Goal: Task Accomplishment & Management: Complete application form

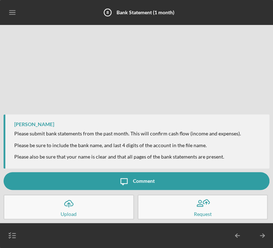
click at [75, 210] on icon "Icon/Upload" at bounding box center [69, 203] width 18 height 18
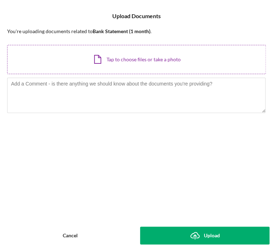
click at [131, 62] on div "Icon/Document Browse or drag files here (max 100MB total) Tap to choose files o…" at bounding box center [136, 59] width 258 height 29
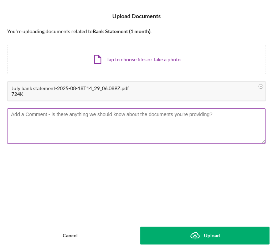
click at [113, 124] on textarea at bounding box center [136, 125] width 258 height 35
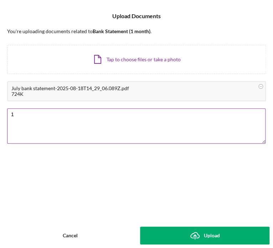
type textarea "1"
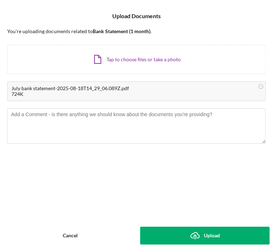
click at [209, 232] on div "Upload" at bounding box center [212, 235] width 16 height 18
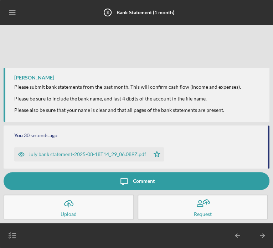
click at [16, 17] on icon "Icon/Menu" at bounding box center [13, 13] width 16 height 16
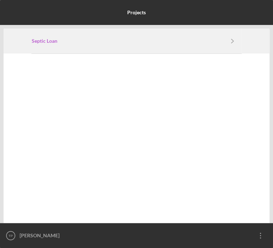
click at [44, 39] on b "Septic Loan" at bounding box center [45, 41] width 26 height 6
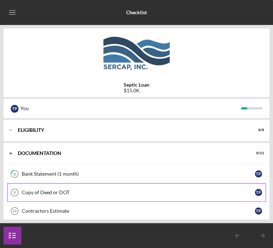
click at [54, 194] on div "Copy of Deed or DOT" at bounding box center [138, 192] width 233 height 6
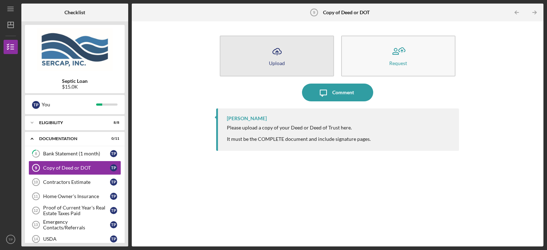
click at [272, 61] on div "Upload" at bounding box center [277, 62] width 16 height 5
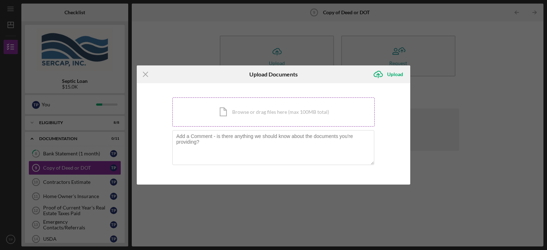
click at [234, 118] on div "Icon/Document Browse or drag files here (max 100MB total) Tap to choose files o…" at bounding box center [273, 111] width 202 height 29
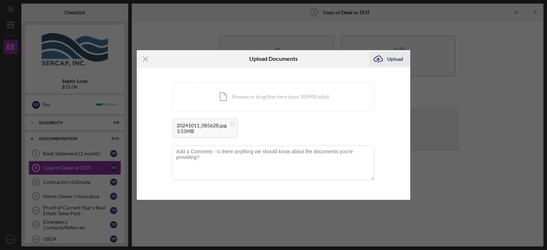
click at [272, 60] on div "Upload" at bounding box center [395, 59] width 16 height 14
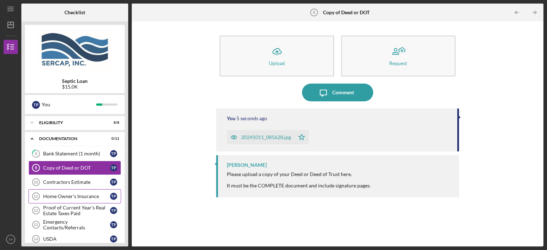
click at [77, 198] on div "Home Owner's Insurance" at bounding box center [76, 197] width 67 height 6
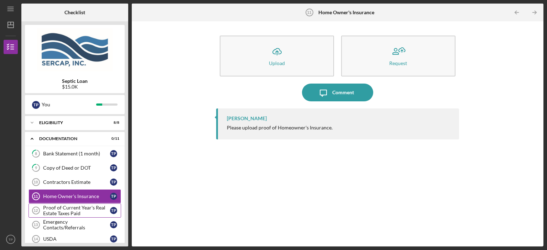
click at [93, 210] on div "Proof of Current Year's Real Estate Taxes Paid" at bounding box center [76, 210] width 67 height 11
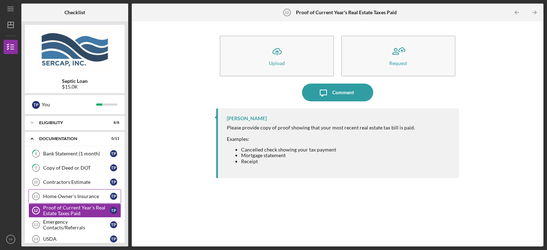
click at [75, 198] on div "Home Owner's Insurance" at bounding box center [76, 197] width 67 height 6
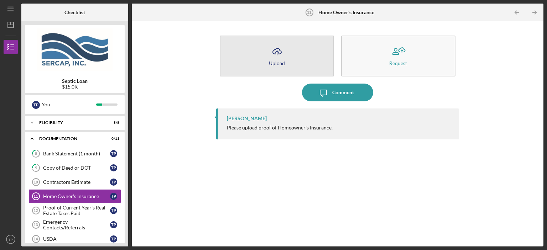
click at [272, 53] on button "Icon/Upload Upload" at bounding box center [277, 56] width 114 height 41
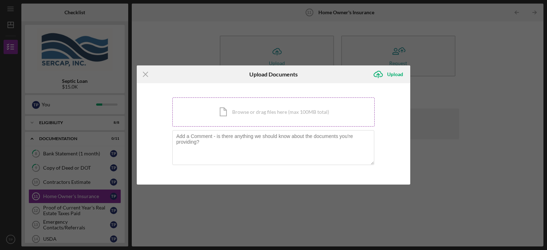
click at [260, 115] on div "Icon/Document Browse or drag files here (max 100MB total) Tap to choose files o…" at bounding box center [273, 111] width 202 height 29
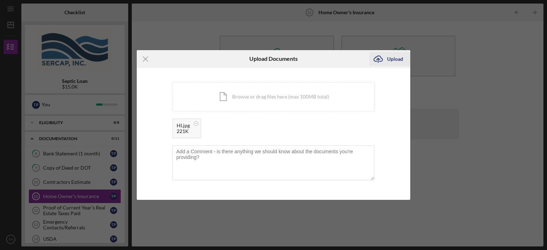
click at [272, 56] on div "Upload" at bounding box center [395, 59] width 16 height 14
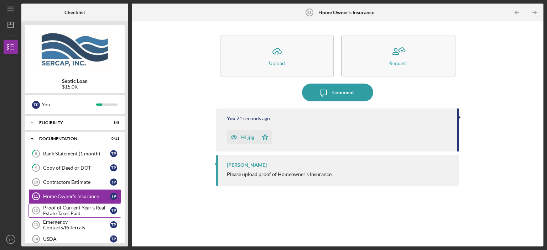
click at [77, 211] on div "Proof of Current Year's Real Estate Taxes Paid" at bounding box center [76, 210] width 67 height 11
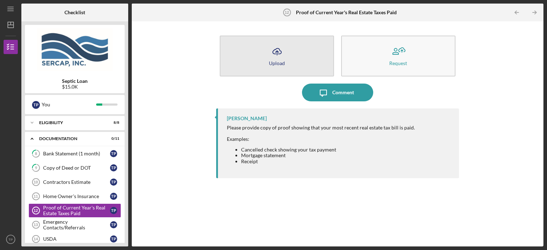
click at [272, 61] on div "Upload" at bounding box center [277, 62] width 16 height 5
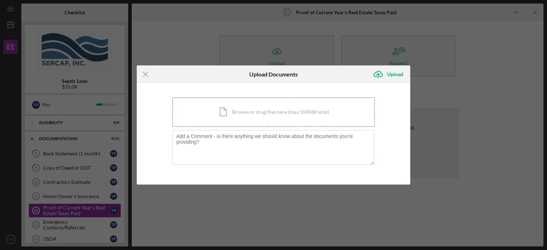
click at [214, 118] on div "Icon/Document Browse or drag files here (max 100MB total) Tap to choose files o…" at bounding box center [273, 111] width 202 height 29
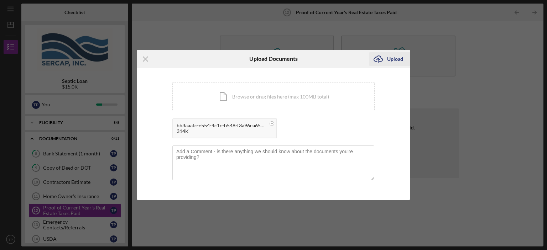
click at [272, 63] on div "Upload" at bounding box center [395, 59] width 16 height 14
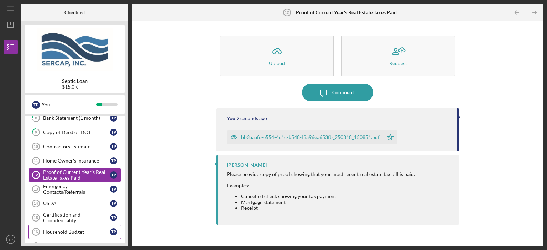
scroll to position [72, 0]
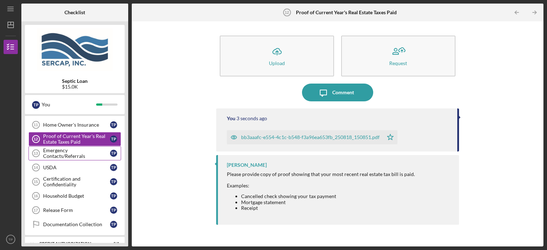
click at [73, 153] on div "Emergency Contacts/Referrals" at bounding box center [76, 153] width 67 height 11
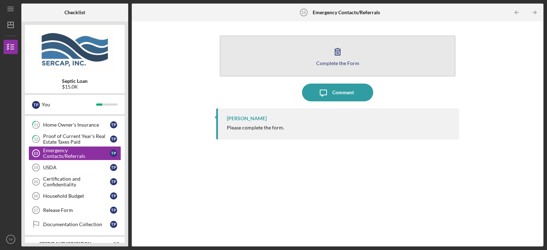
click at [272, 61] on div "Complete the Form" at bounding box center [337, 62] width 43 height 5
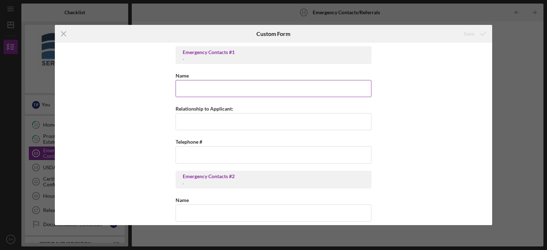
click at [229, 86] on input "Name" at bounding box center [273, 88] width 196 height 17
type input "[PERSON_NAME]"
type input "Partner"
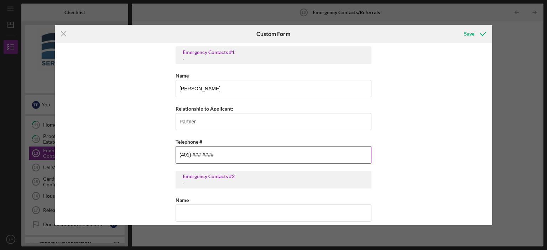
click at [217, 158] on input "(401) ###-####" at bounding box center [273, 154] width 196 height 17
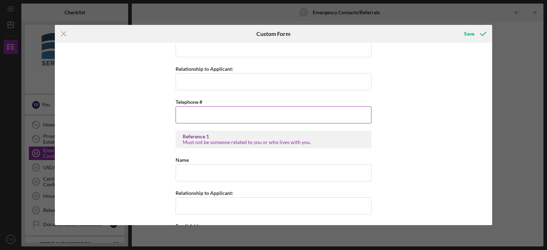
scroll to position [179, 0]
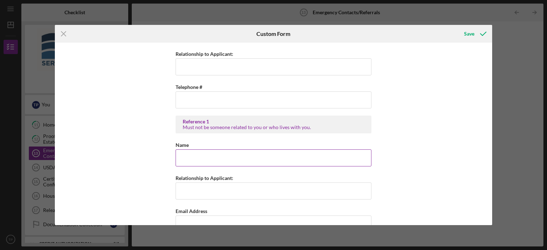
type input "[PHONE_NUMBER]"
click at [237, 160] on input "Name" at bounding box center [273, 157] width 196 height 17
type input "T"
type input "[PERSON_NAME]"
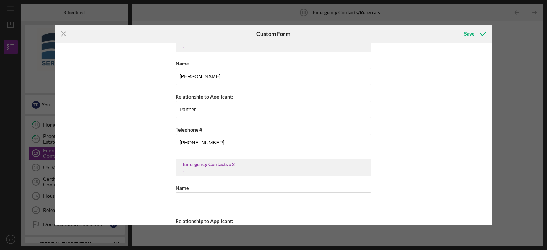
scroll to position [0, 0]
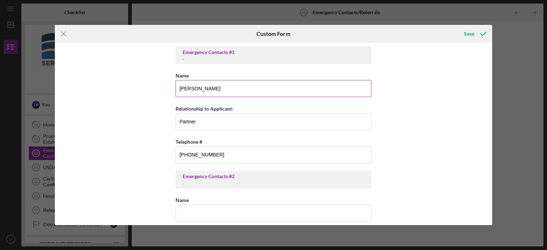
type input "Friend"
drag, startPoint x: 209, startPoint y: 90, endPoint x: 165, endPoint y: 93, distance: 43.5
click at [175, 93] on input "[PERSON_NAME]" at bounding box center [273, 88] width 196 height 17
type input "[PERSON_NAME]"
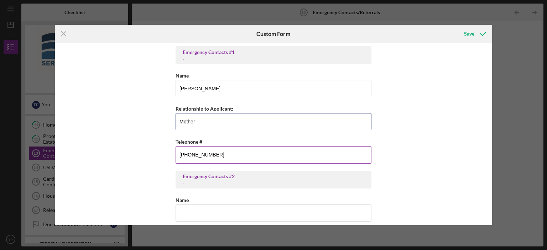
type input "Mother"
click at [218, 155] on input "[PHONE_NUMBER]" at bounding box center [273, 154] width 196 height 17
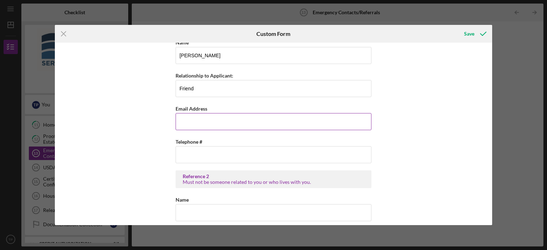
scroll to position [246, 0]
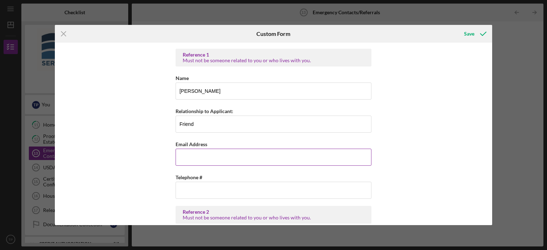
type input "[PHONE_NUMBER]"
click at [189, 160] on input "Email Address" at bounding box center [273, 157] width 196 height 17
type input "[EMAIL_ADDRESS][DOMAIN_NAME]"
click at [272, 36] on div "Save" at bounding box center [469, 34] width 10 height 14
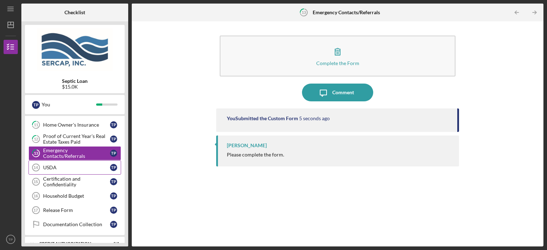
click at [76, 168] on div "USDA" at bounding box center [76, 168] width 67 height 6
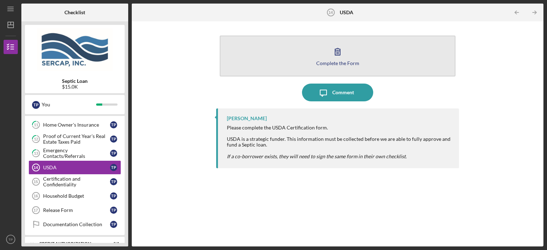
click at [272, 62] on div "Complete the Form" at bounding box center [337, 62] width 43 height 5
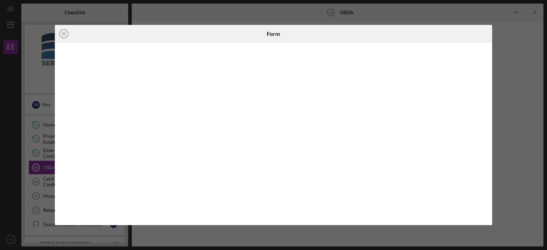
click at [272, 126] on iframe at bounding box center [274, 134] width 424 height 168
click at [65, 37] on icon "Icon/Close" at bounding box center [64, 34] width 18 height 18
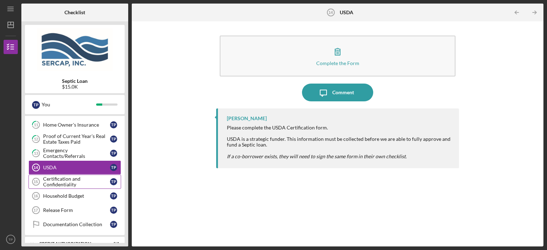
click at [59, 185] on div "Certification and Confidentiality" at bounding box center [76, 181] width 67 height 11
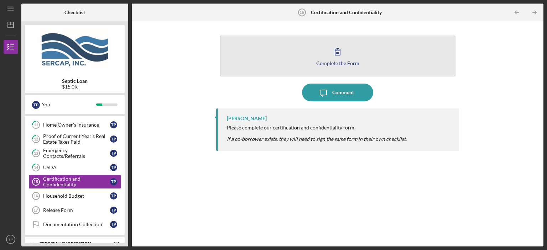
click at [272, 52] on icon "button" at bounding box center [337, 51] width 5 height 7
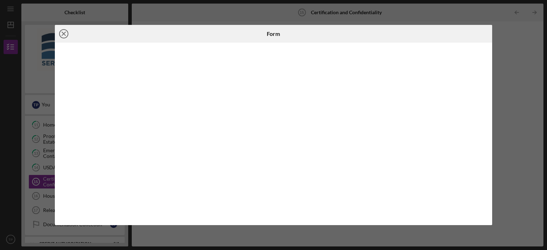
click at [62, 33] on icon "Icon/Close" at bounding box center [64, 34] width 18 height 18
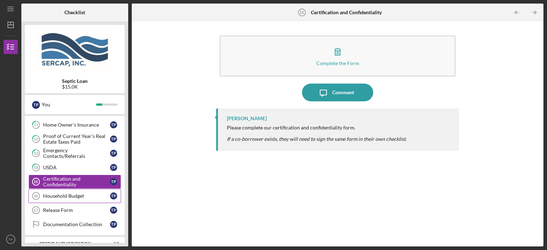
click at [68, 198] on link "Household Budget 16 Household Budget T P" at bounding box center [74, 196] width 93 height 14
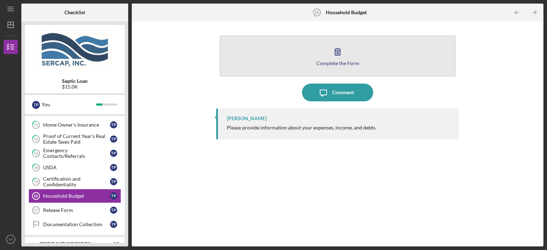
click at [272, 60] on button "Complete the Form Form" at bounding box center [338, 56] width 236 height 41
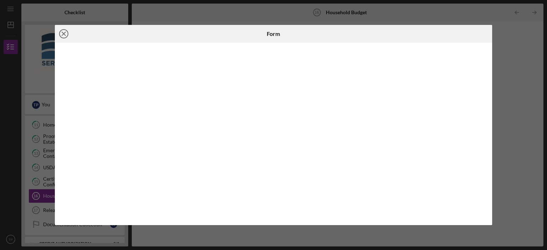
click at [64, 35] on icon "Icon/Close" at bounding box center [64, 34] width 18 height 18
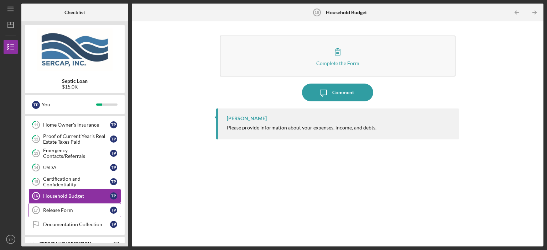
click at [74, 206] on link "Release Form 17 Release Form T P" at bounding box center [74, 210] width 93 height 14
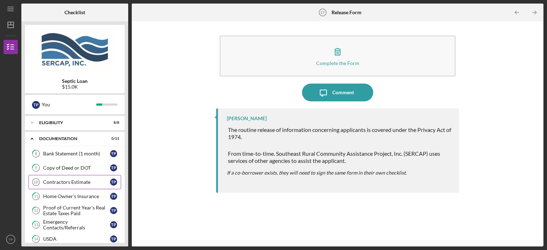
click at [73, 182] on div "Contractors Estimate" at bounding box center [76, 182] width 67 height 6
